Goal: Find specific page/section: Find specific page/section

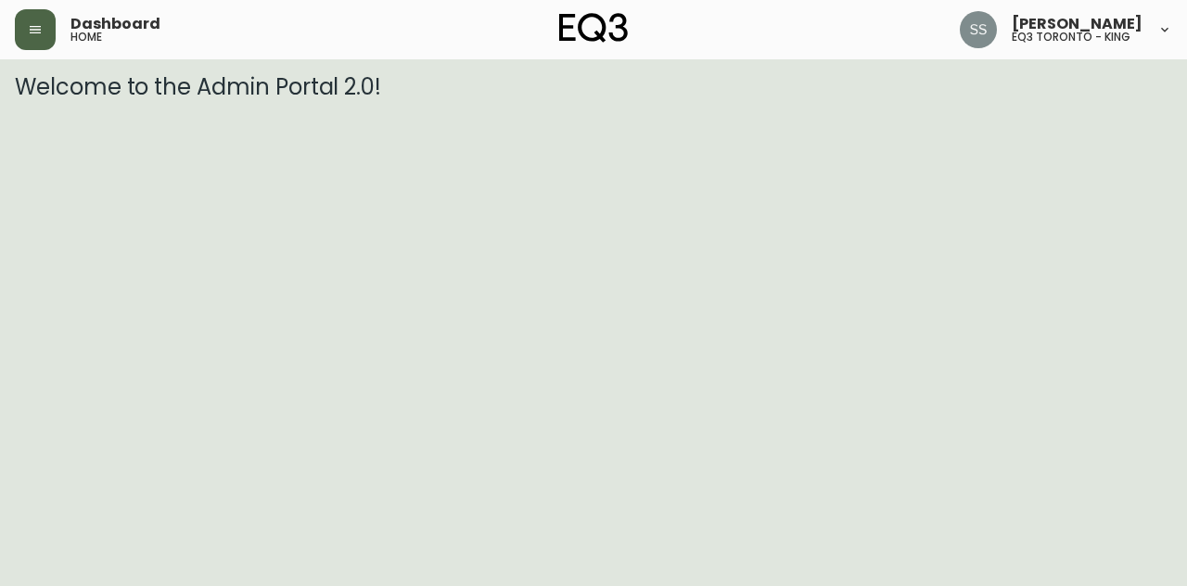
click at [37, 29] on icon "button" at bounding box center [35, 29] width 15 height 15
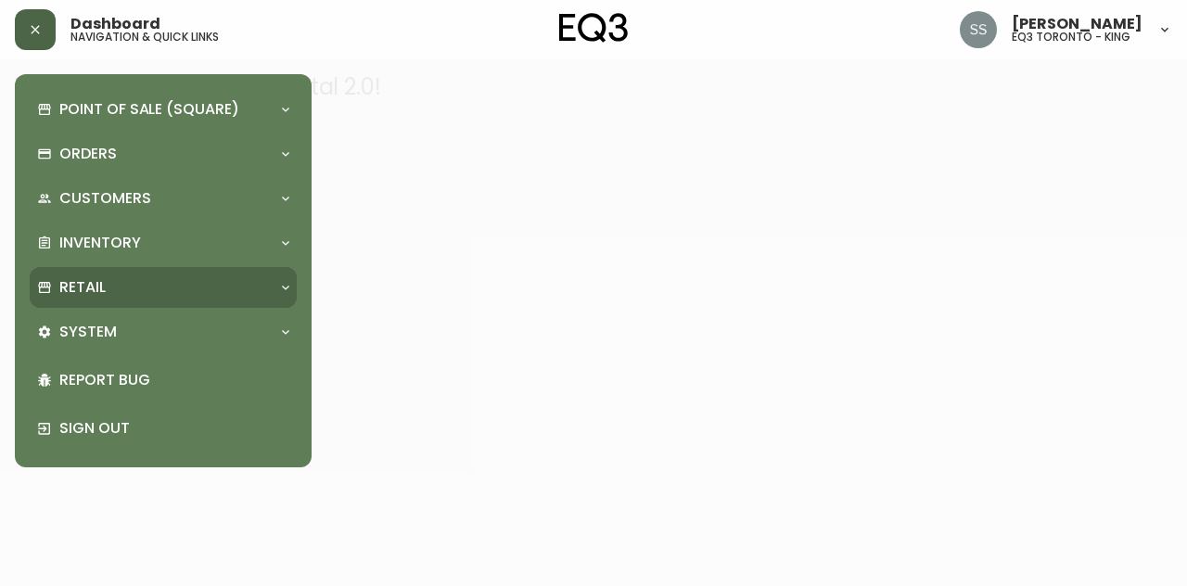
click at [148, 273] on div "Retail" at bounding box center [163, 287] width 267 height 41
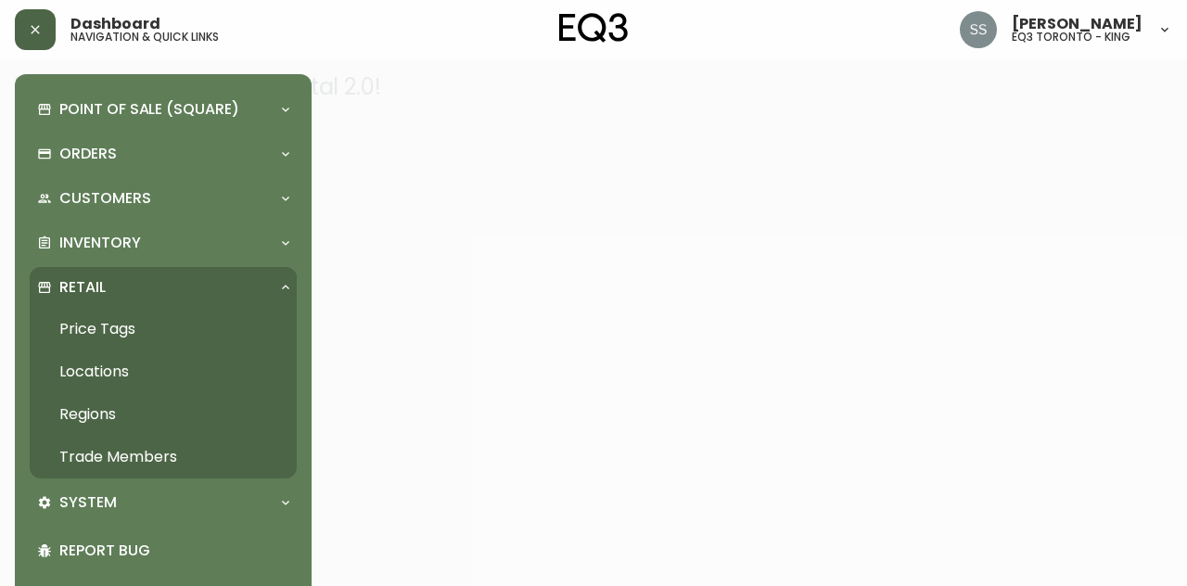
click at [170, 468] on link "Trade Members" at bounding box center [163, 457] width 267 height 43
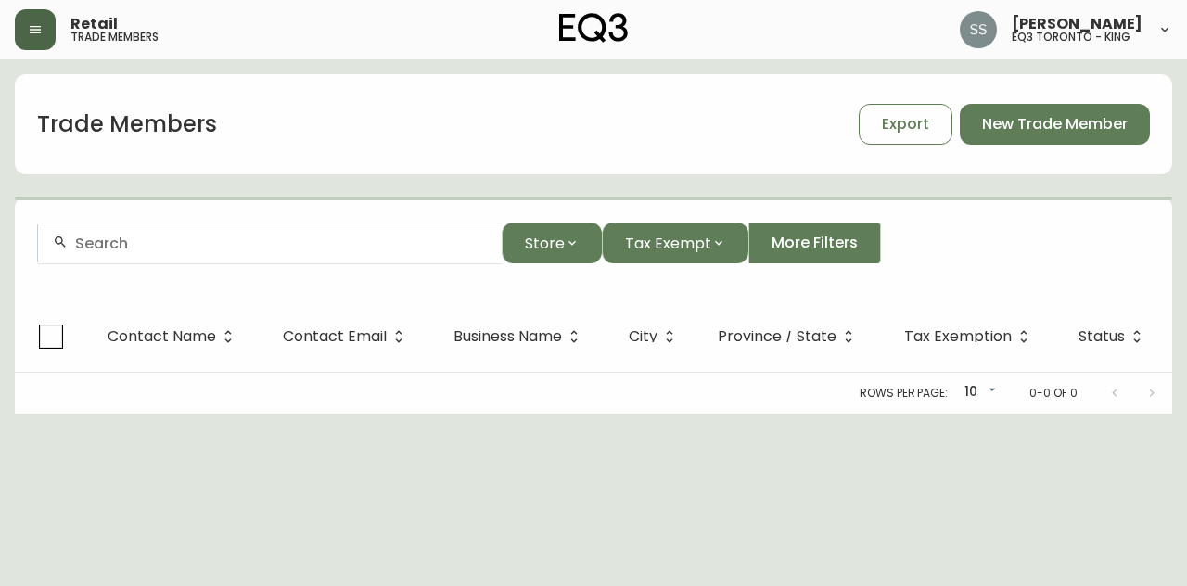
click at [401, 239] on input "text" at bounding box center [281, 244] width 412 height 18
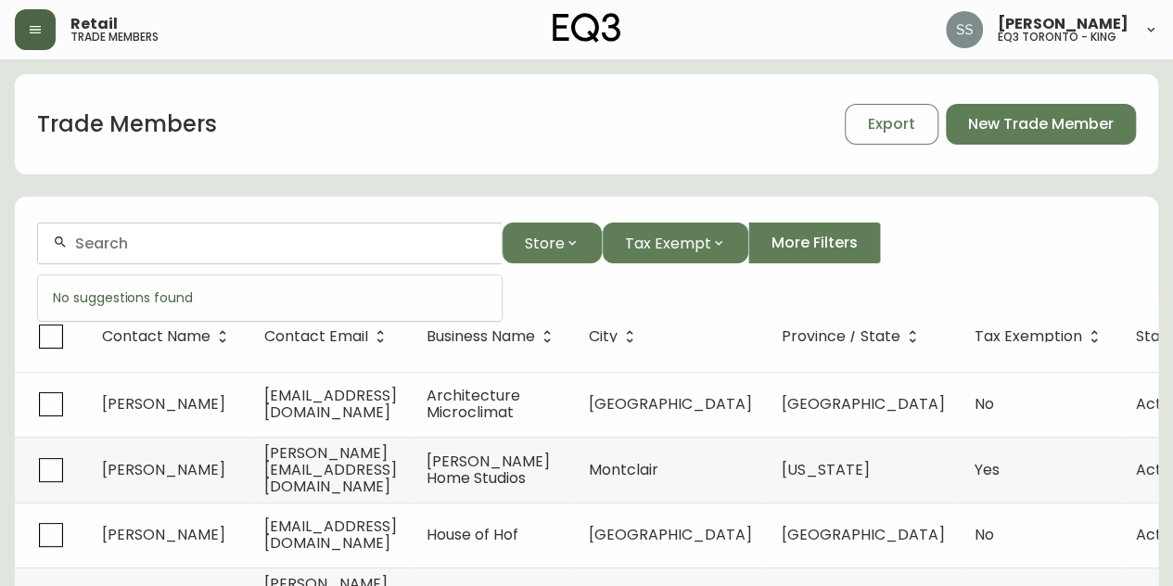
paste input "[PERSON_NAME][EMAIL_ADDRESS][DOMAIN_NAME]"
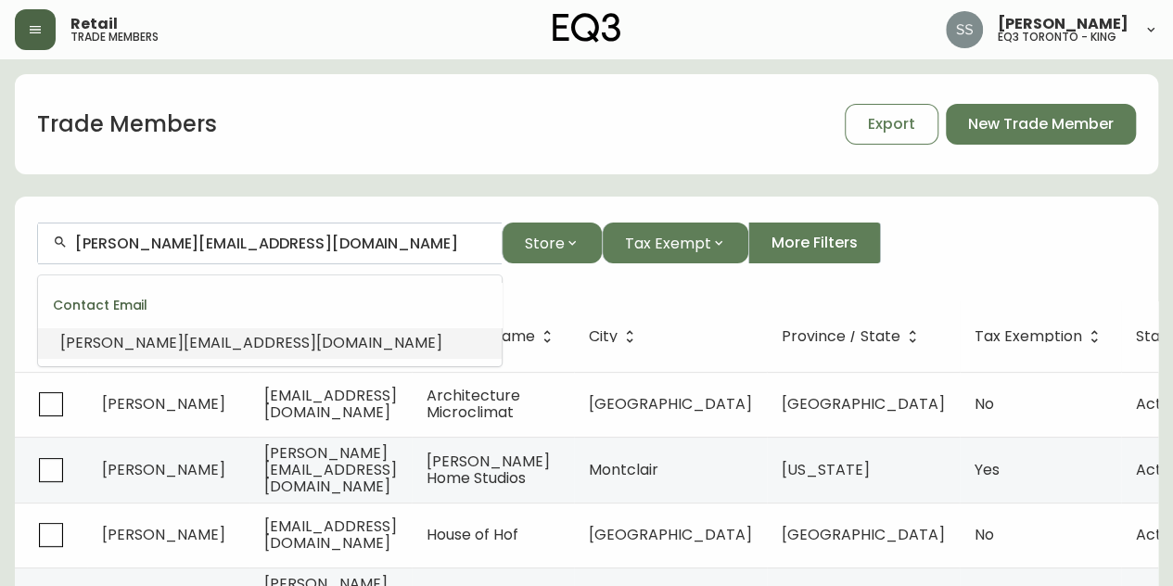
click at [324, 341] on li "[PERSON_NAME][EMAIL_ADDRESS][DOMAIN_NAME]" at bounding box center [270, 343] width 464 height 32
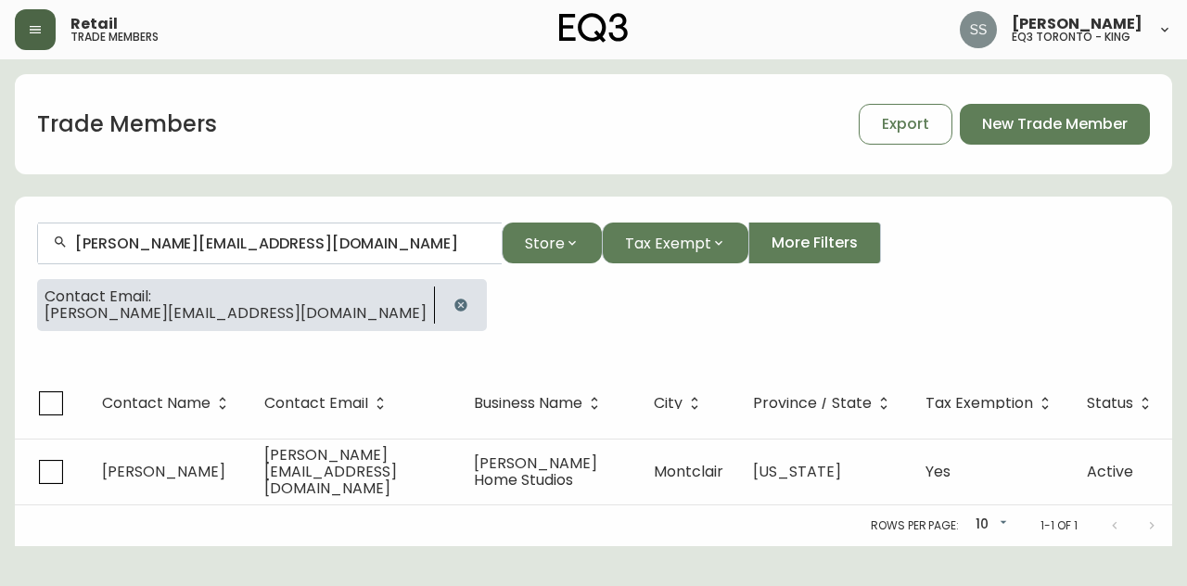
type input "[PERSON_NAME][EMAIL_ADDRESS][DOMAIN_NAME]"
